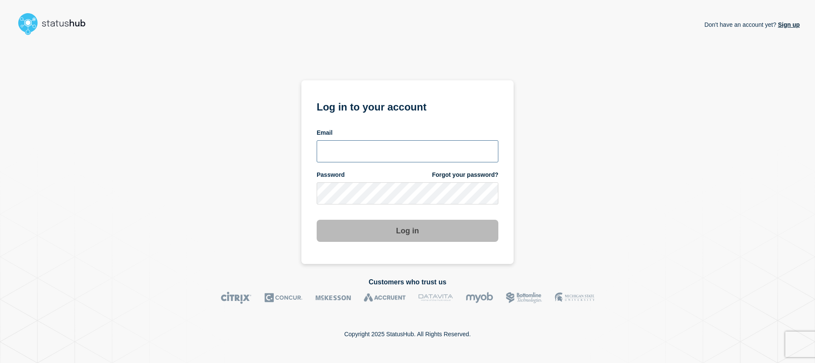
type input "noc@catonetworks.com"
click at [396, 225] on button "Log in" at bounding box center [408, 230] width 182 height 22
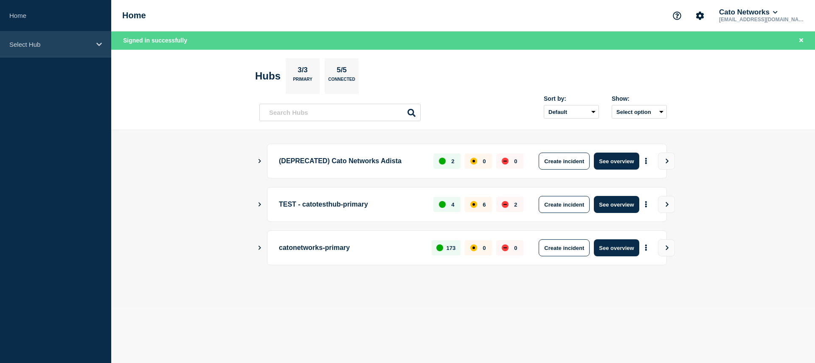
click at [91, 49] on div "Select Hub" at bounding box center [55, 44] width 111 height 26
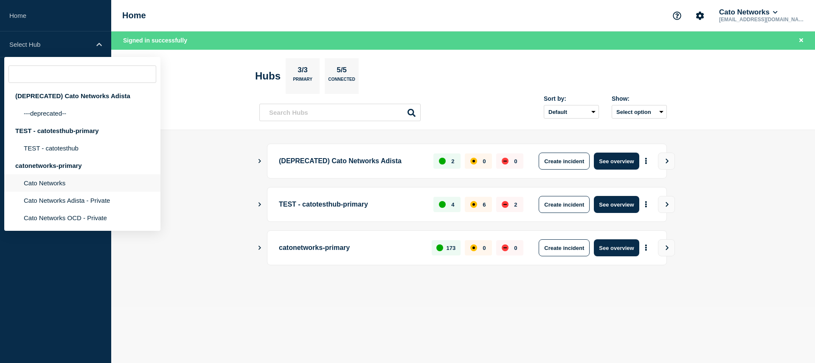
click at [107, 192] on li "Cato Networks" at bounding box center [82, 199] width 156 height 17
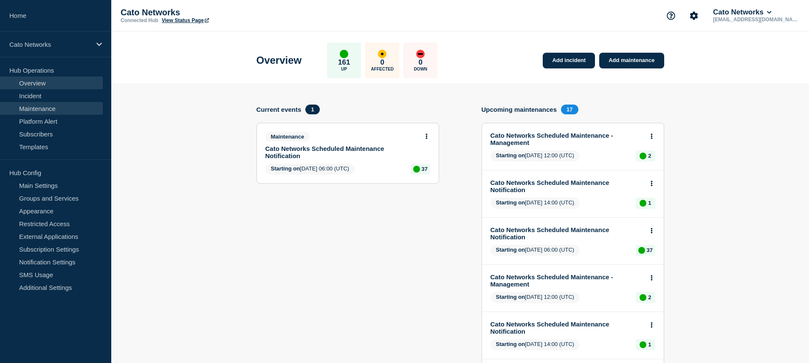
click at [49, 110] on link "Maintenance" at bounding box center [51, 108] width 103 height 13
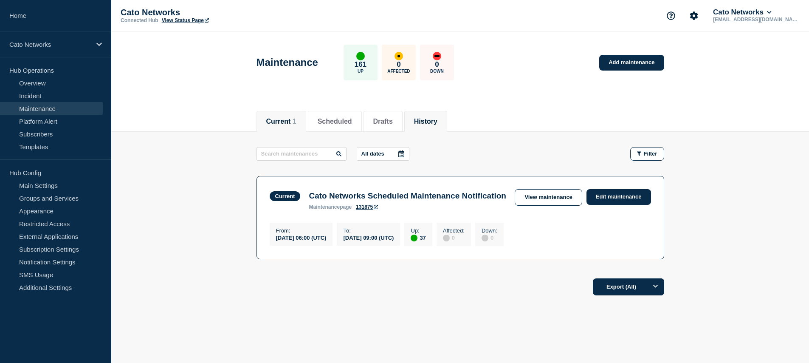
click at [426, 123] on button "History" at bounding box center [425, 122] width 23 height 8
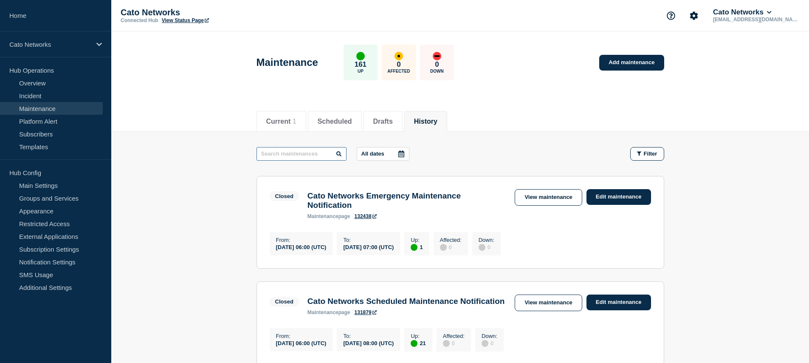
click at [299, 154] on input "text" at bounding box center [301, 154] width 90 height 14
type input "qos"
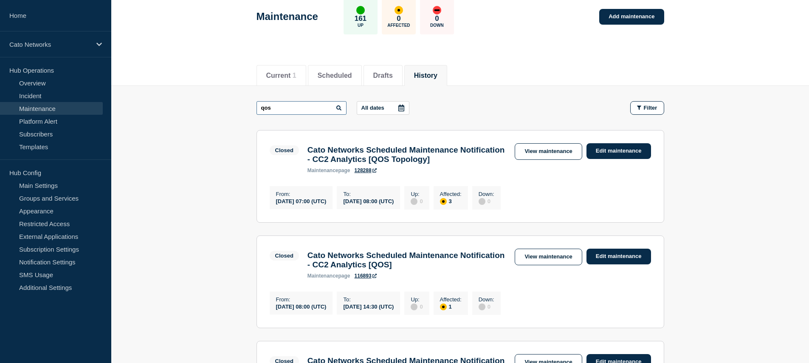
scroll to position [2, 0]
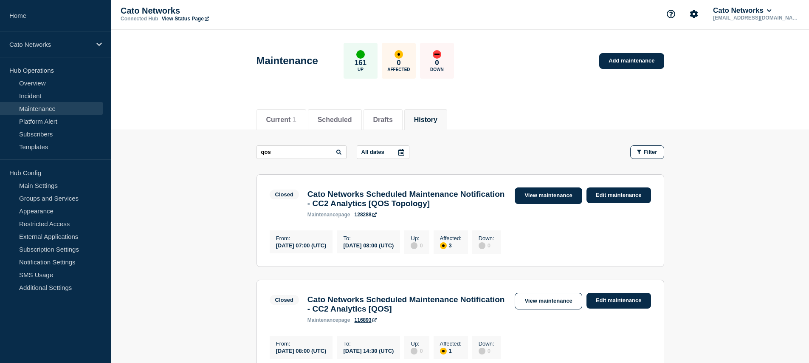
click at [545, 196] on link "View maintenance" at bounding box center [547, 195] width 67 height 17
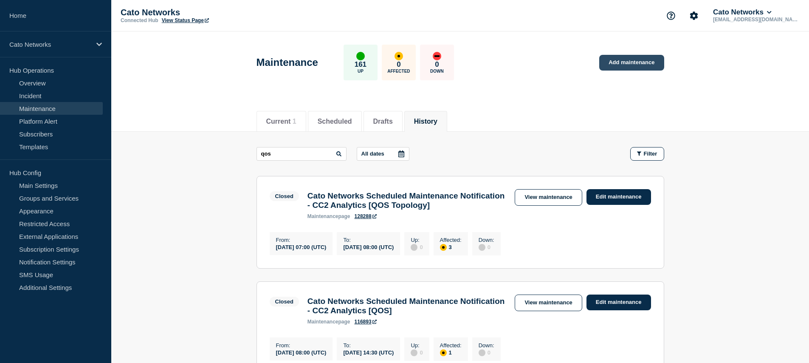
click at [629, 62] on link "Add maintenance" at bounding box center [631, 63] width 65 height 16
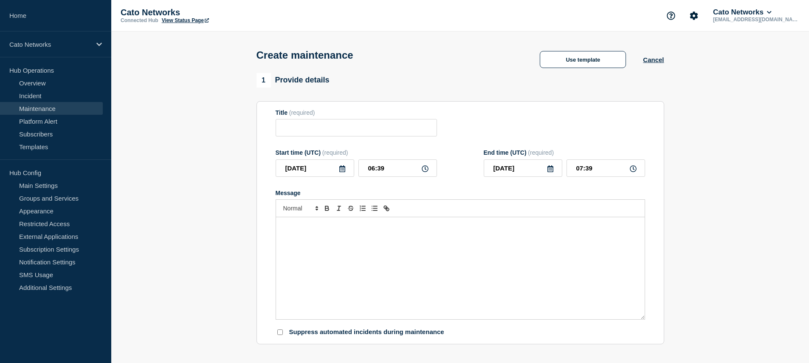
click at [686, 90] on section "1 Provide details Title (required) Start time (UTC) (required) 2025-08-10 06:39…" at bounding box center [459, 362] width 697 height 579
click at [400, 131] on input "Title" at bounding box center [356, 127] width 161 height 17
click at [589, 64] on button "Use template" at bounding box center [583, 59] width 86 height 17
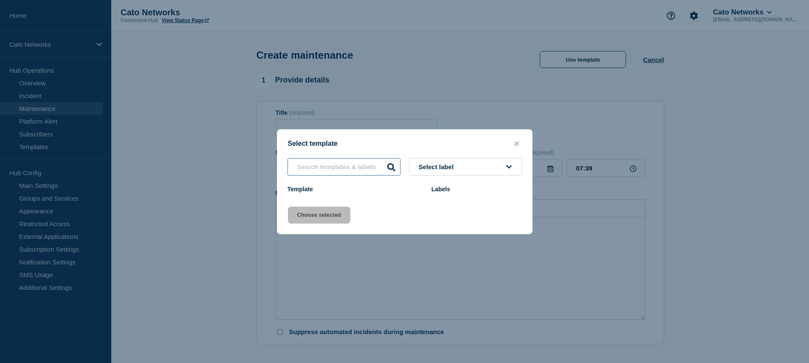
click at [362, 168] on input "text" at bounding box center [343, 166] width 113 height 17
click at [388, 166] on icon at bounding box center [391, 167] width 8 height 8
click at [391, 166] on icon at bounding box center [391, 167] width 8 height 8
click at [349, 169] on input "qos" at bounding box center [343, 166] width 113 height 17
type input "q"
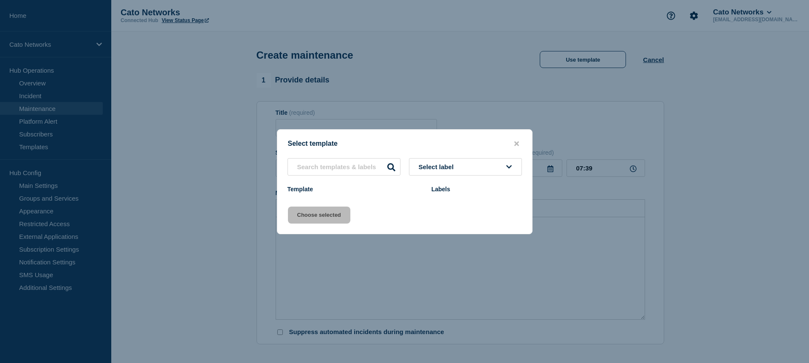
click at [401, 198] on div "Select template Select label Template Labels Choose selected" at bounding box center [405, 181] width 256 height 105
click at [444, 170] on span "Select label" at bounding box center [438, 166] width 39 height 7
click at [405, 192] on div "Template" at bounding box center [354, 189] width 135 height 7
click at [374, 192] on div "Template" at bounding box center [354, 189] width 135 height 7
click at [305, 188] on div "Template" at bounding box center [354, 189] width 135 height 7
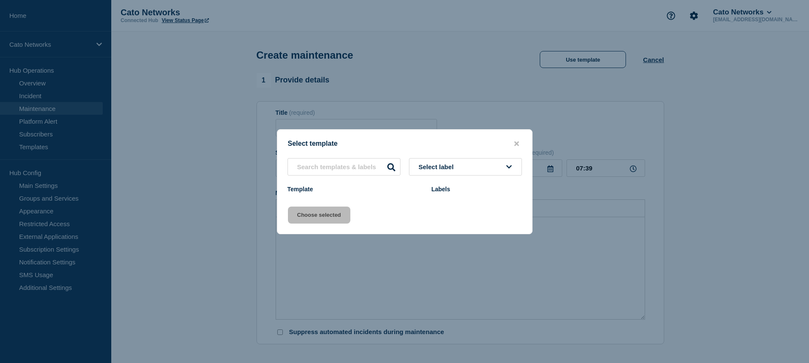
click at [415, 188] on div "Template" at bounding box center [354, 189] width 135 height 7
click at [440, 188] on div "Labels" at bounding box center [476, 189] width 90 height 7
click at [369, 189] on div "Template" at bounding box center [354, 189] width 135 height 7
drag, startPoint x: 320, startPoint y: 189, endPoint x: 348, endPoint y: 189, distance: 28.4
click at [344, 189] on div "Template" at bounding box center [354, 189] width 135 height 7
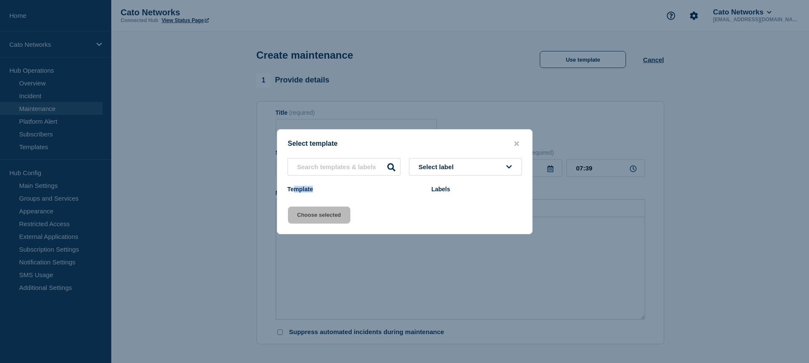
drag, startPoint x: 348, startPoint y: 189, endPoint x: 390, endPoint y: 188, distance: 42.0
click at [348, 189] on div "Template" at bounding box center [354, 189] width 135 height 7
drag, startPoint x: 430, startPoint y: 191, endPoint x: 403, endPoint y: 191, distance: 26.8
click at [403, 191] on header "Template Labels" at bounding box center [404, 191] width 255 height 10
click at [403, 191] on div "Template" at bounding box center [354, 189] width 135 height 7
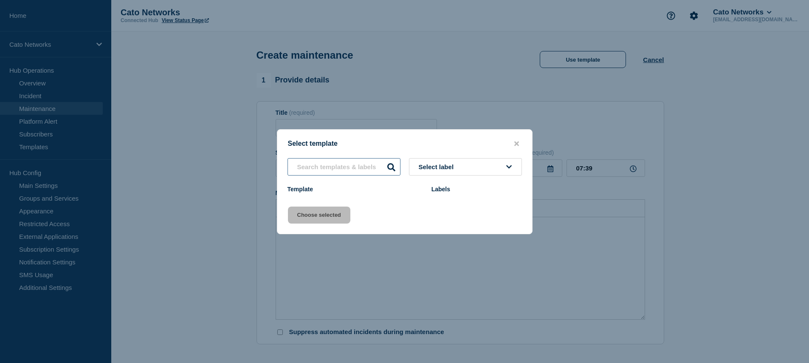
click at [355, 171] on input "text" at bounding box center [343, 166] width 113 height 17
click at [516, 142] on icon "close button" at bounding box center [516, 143] width 5 height 5
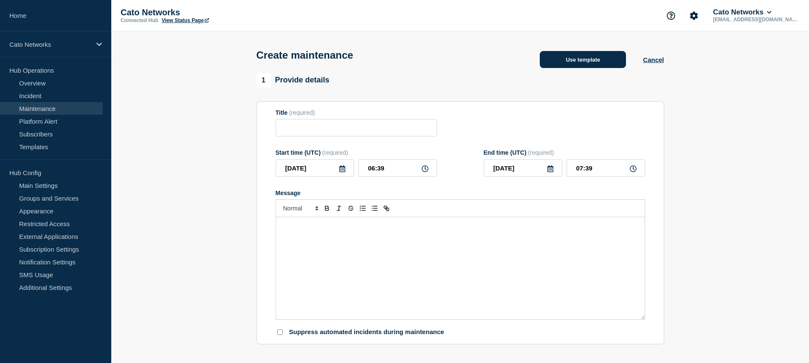
click at [582, 59] on button "Use template" at bounding box center [583, 59] width 86 height 17
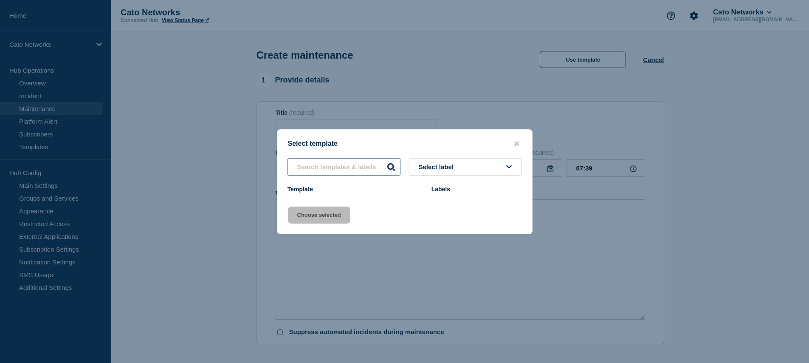
click at [346, 163] on input "text" at bounding box center [343, 166] width 113 height 17
type input "q"
click at [516, 142] on icon "close button" at bounding box center [516, 143] width 5 height 5
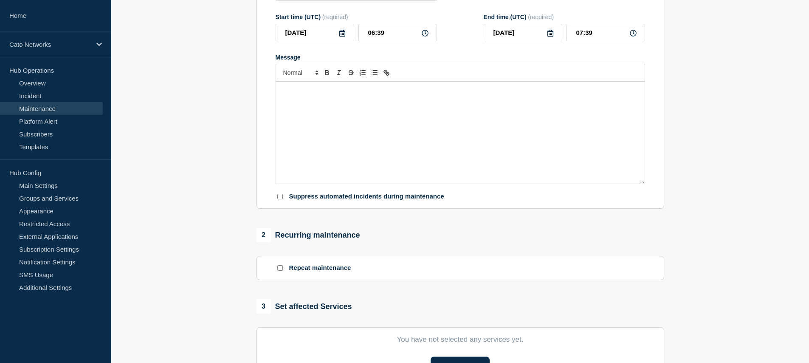
scroll to position [309, 0]
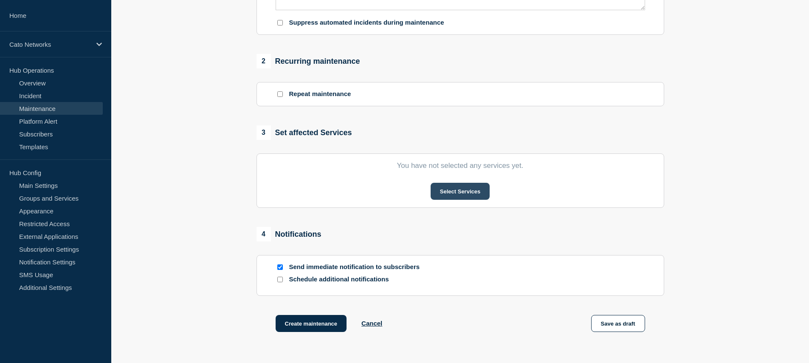
click at [453, 200] on button "Select Services" at bounding box center [459, 191] width 59 height 17
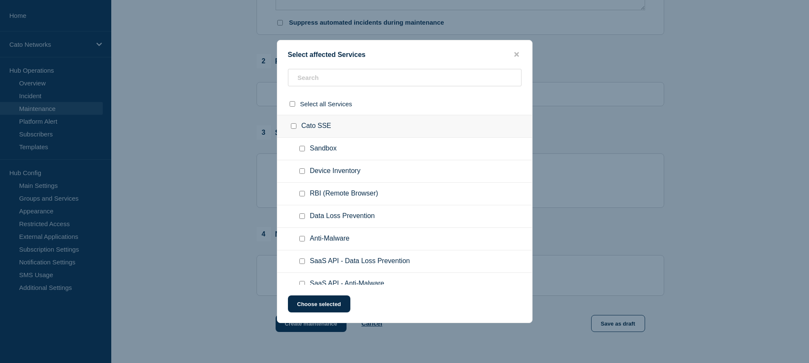
click at [399, 164] on ul "Device Inventory" at bounding box center [404, 171] width 255 height 22
click at [355, 82] on input "text" at bounding box center [404, 77] width 233 height 17
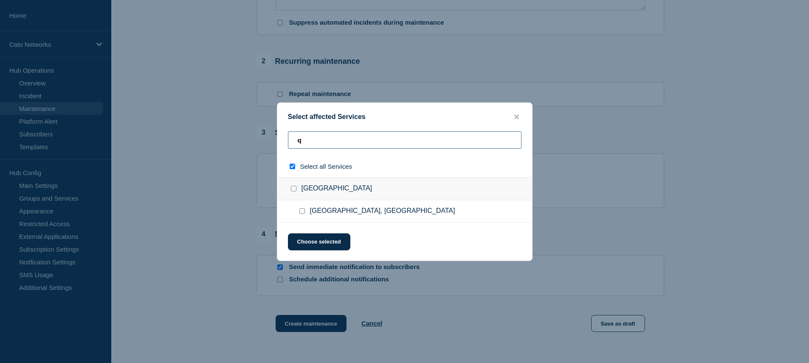
type input "qo"
checkbox input "true"
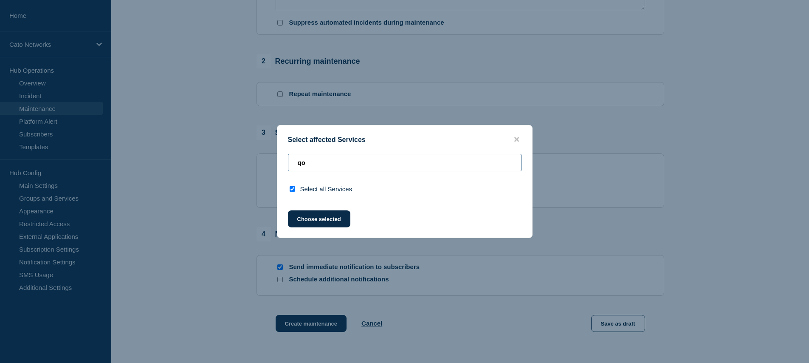
type input "q"
checkbox input "false"
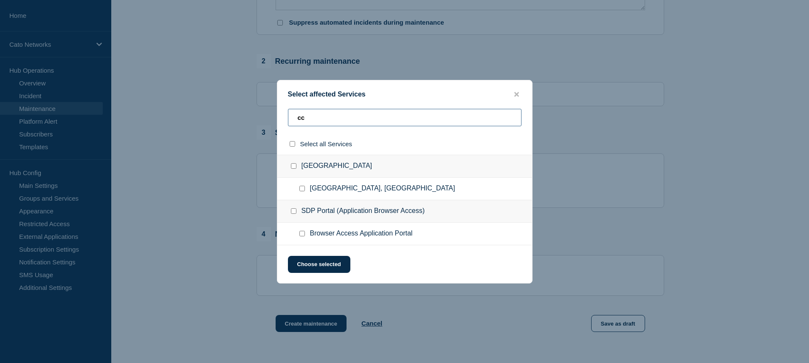
type input "cc2"
checkbox input "true"
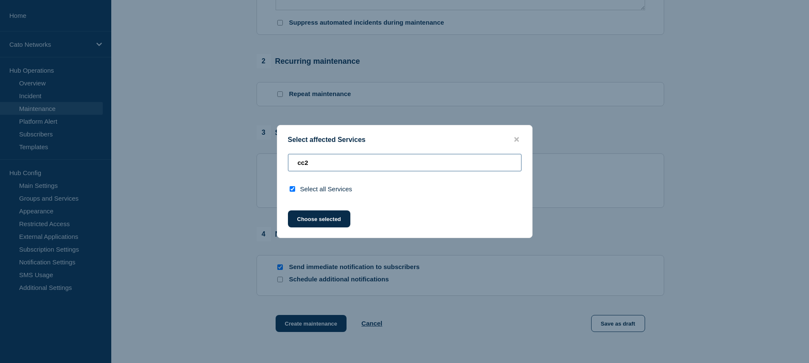
type input "cc"
checkbox input "false"
type input "c"
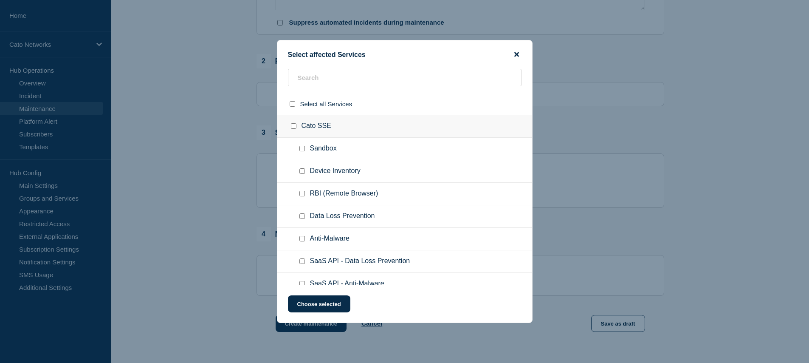
click at [514, 52] on icon "close button" at bounding box center [516, 54] width 5 height 7
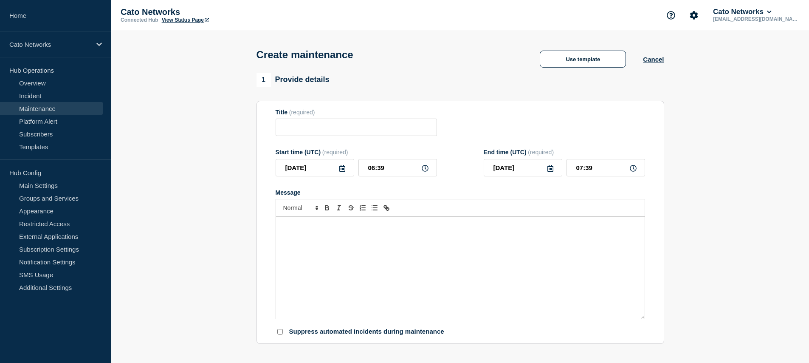
scroll to position [0, 0]
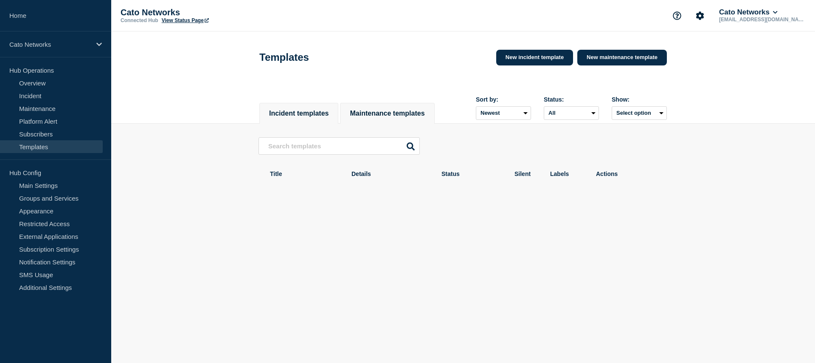
click at [389, 117] on button "Maintenance templates" at bounding box center [387, 114] width 75 height 8
